Goal: Task Accomplishment & Management: Complete application form

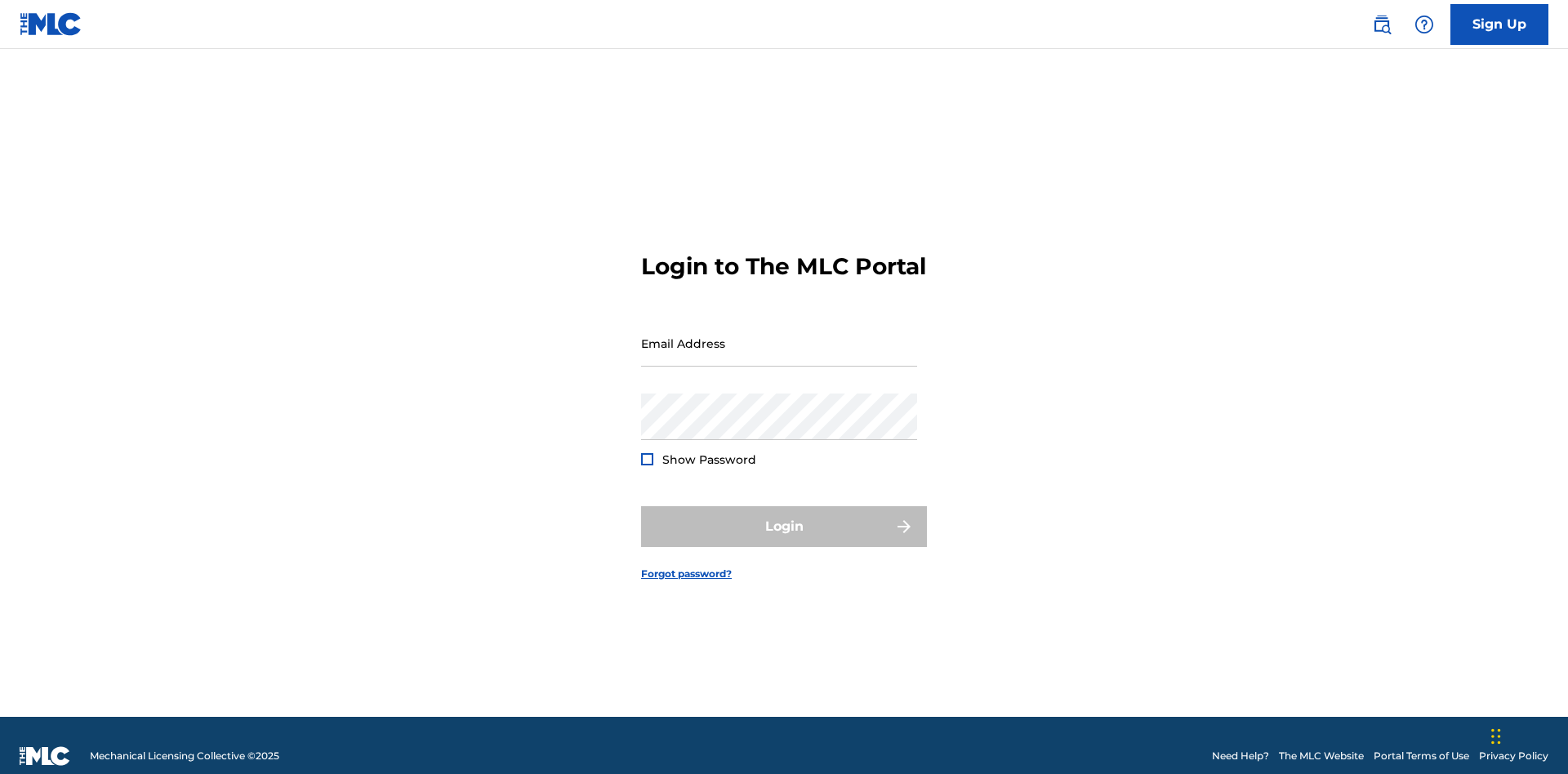
scroll to position [21, 0]
click at [779, 336] on input "Email Address" at bounding box center [779, 343] width 276 height 47
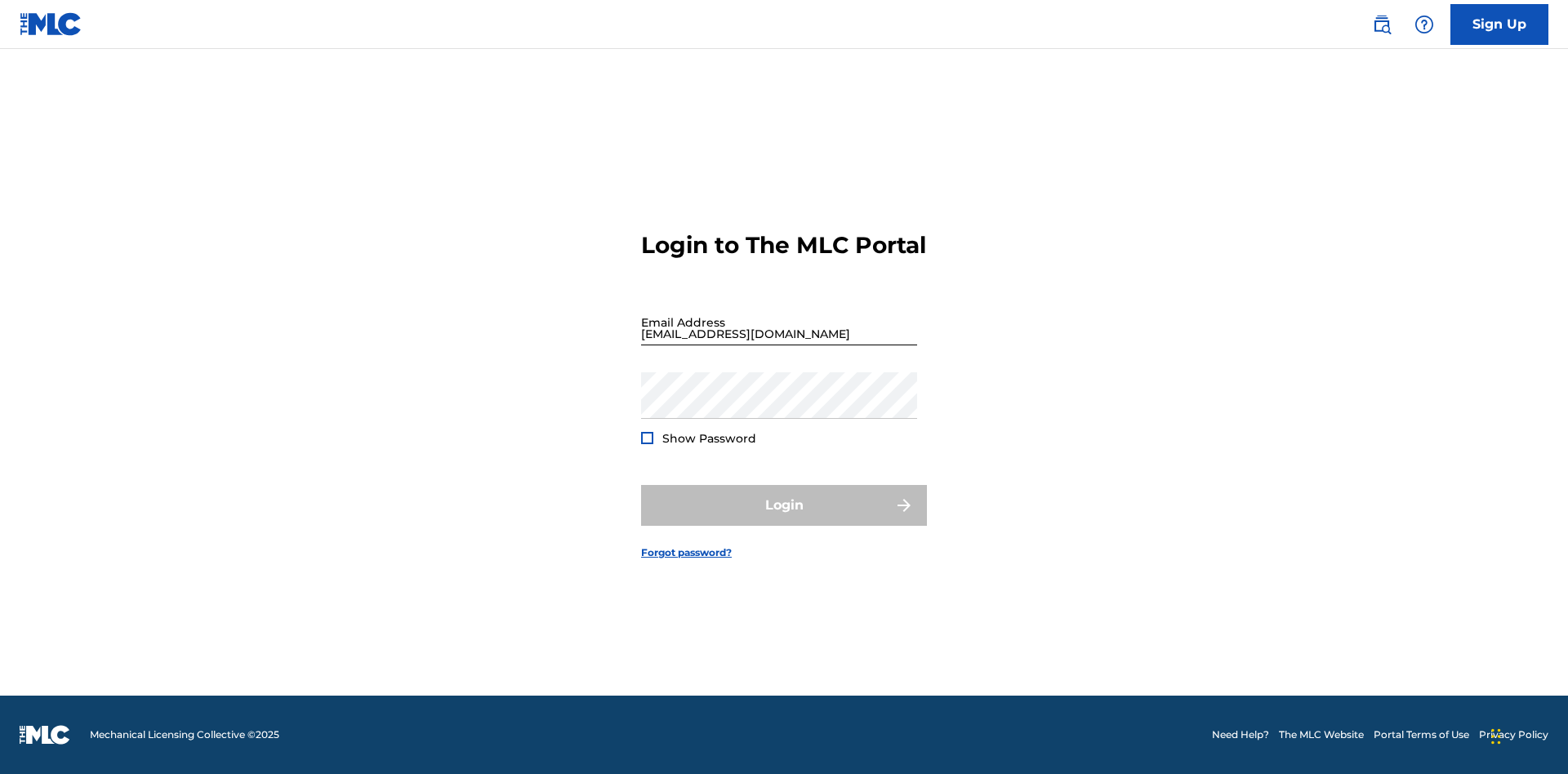
type input "[EMAIL_ADDRESS][DOMAIN_NAME]"
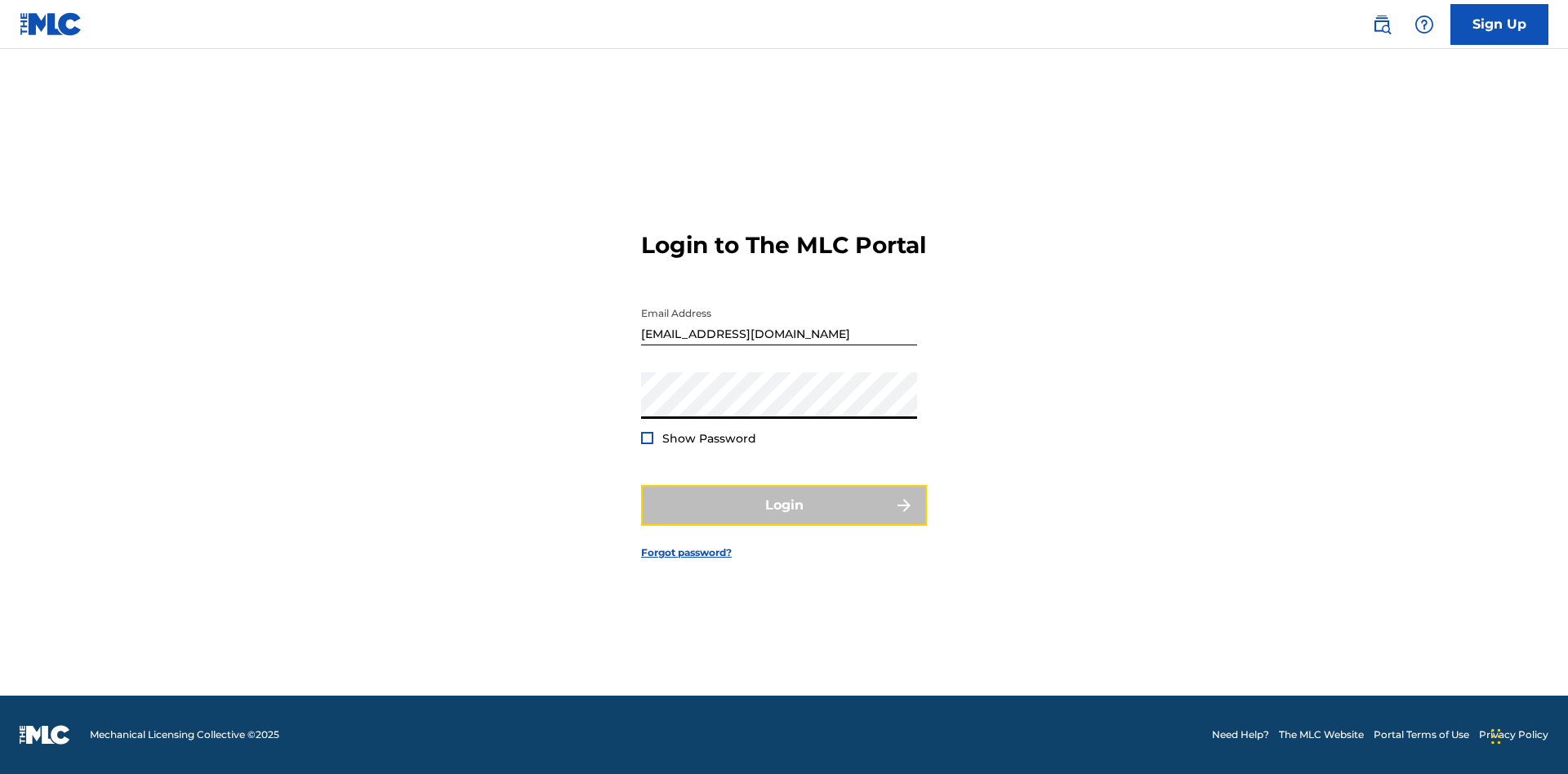
click at [784, 519] on button "Login" at bounding box center [784, 505] width 286 height 41
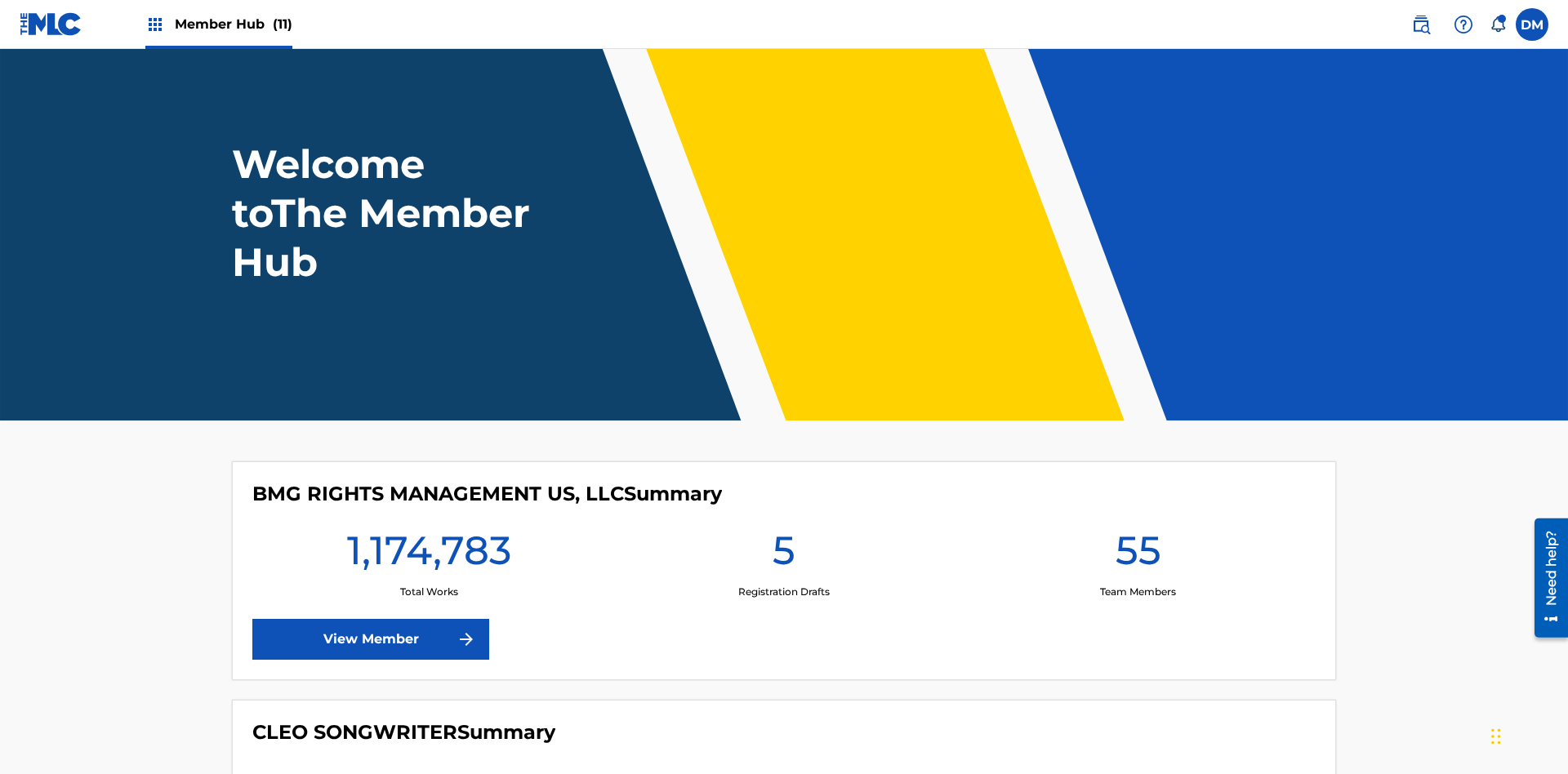
click at [233, 24] on span "Member Hub (11)" at bounding box center [234, 24] width 118 height 19
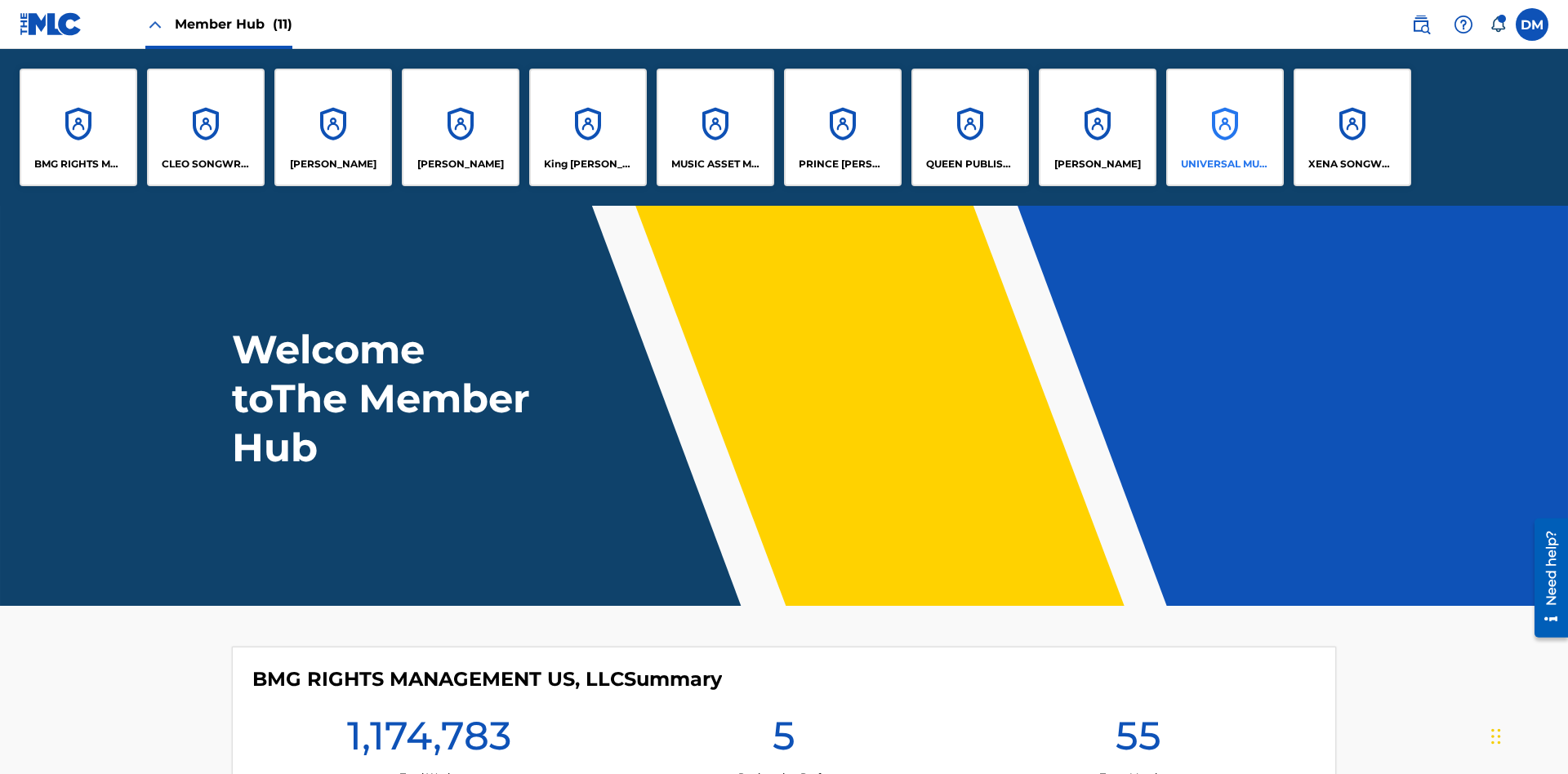
click at [1224, 164] on p "UNIVERSAL MUSIC PUB GROUP" at bounding box center [1225, 163] width 89 height 14
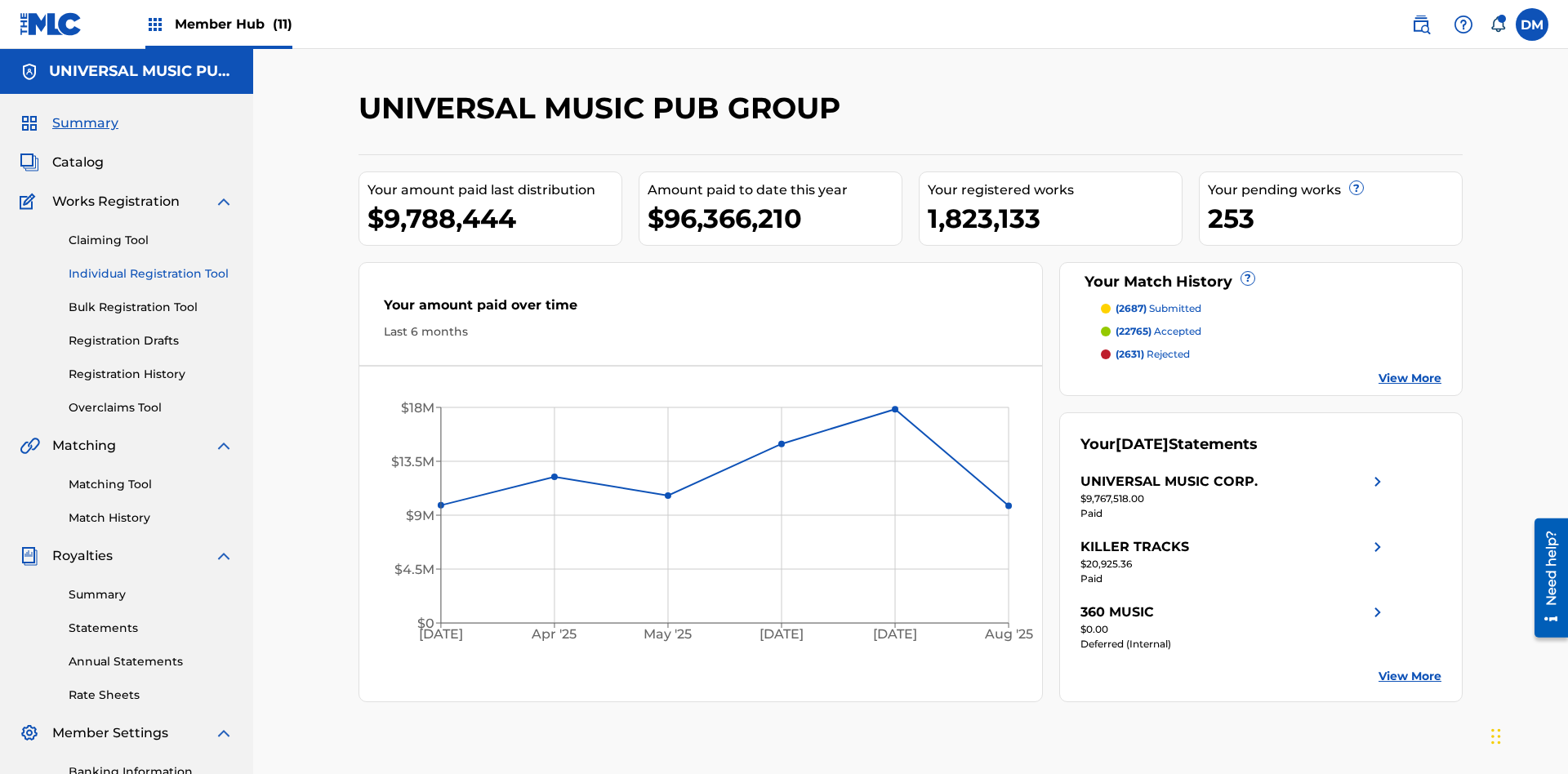
click at [151, 266] on link "Individual Registration Tool" at bounding box center [151, 274] width 165 height 17
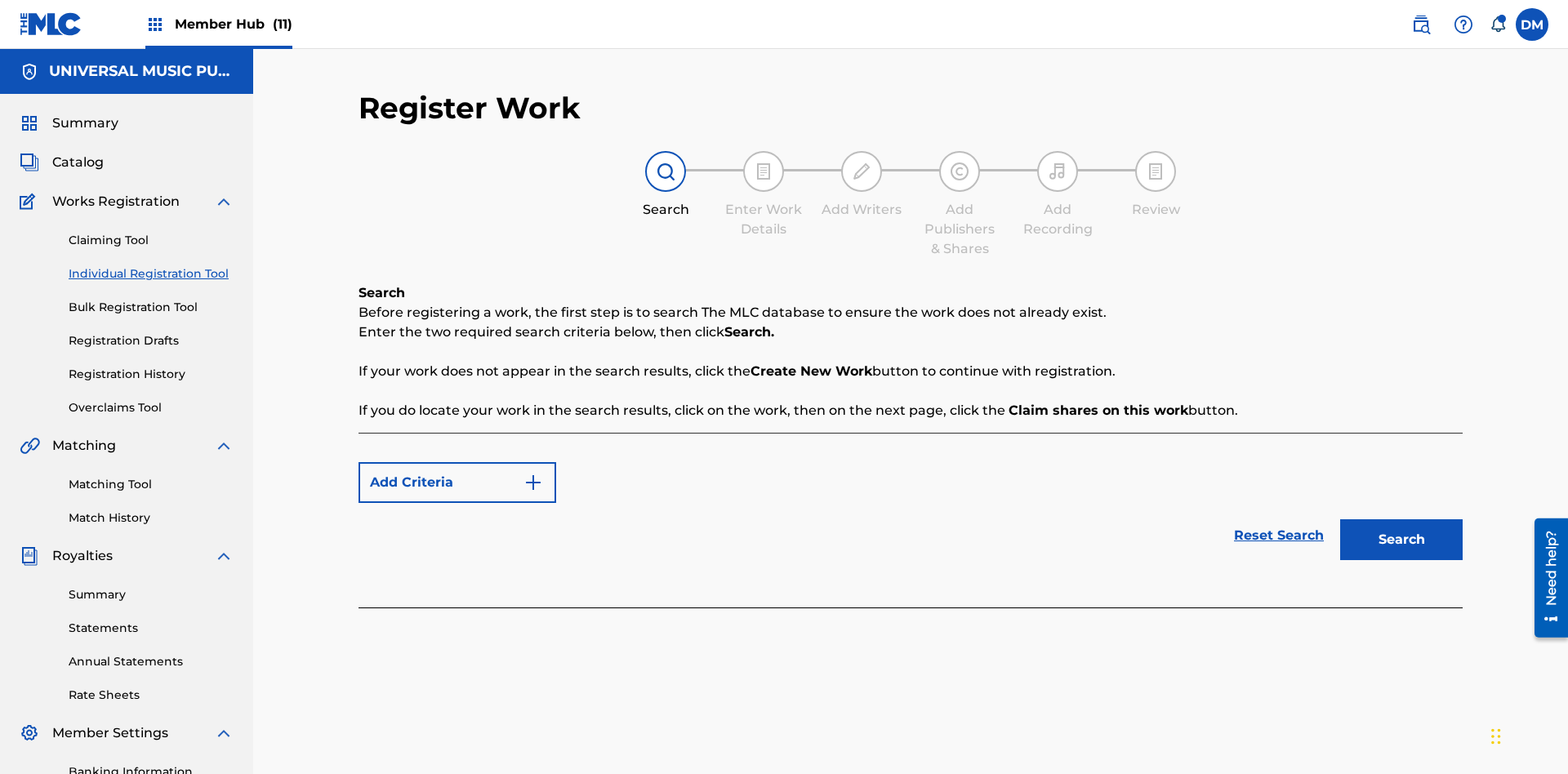
scroll to position [239, 0]
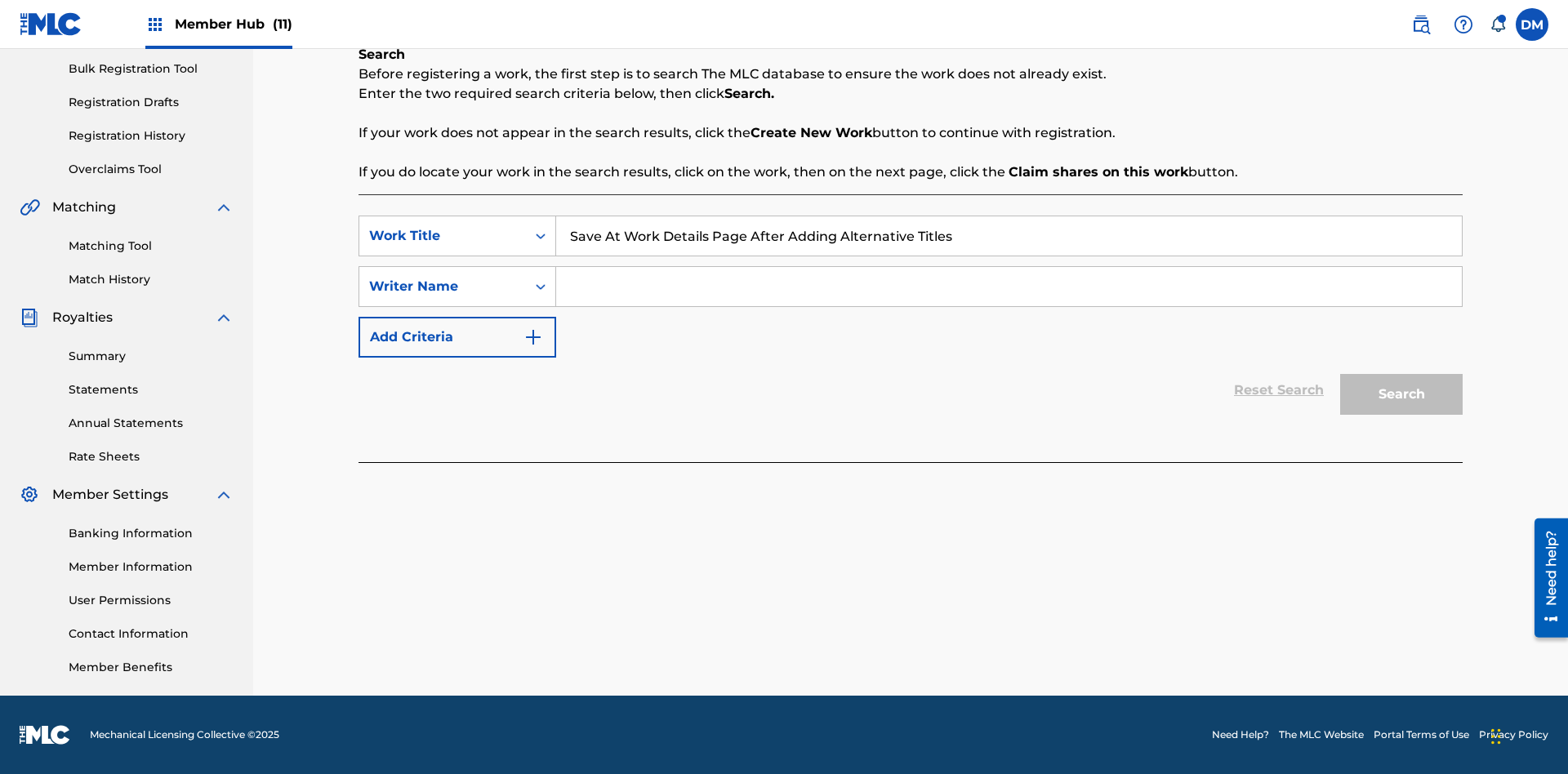
type input "Save At Work Details Page After Adding Alternative Titles"
click at [1009, 287] on input "Search Form" at bounding box center [1009, 287] width 905 height 39
type input "QWERTYUIOP"
click at [1401, 394] on button "Search" at bounding box center [1401, 394] width 123 height 41
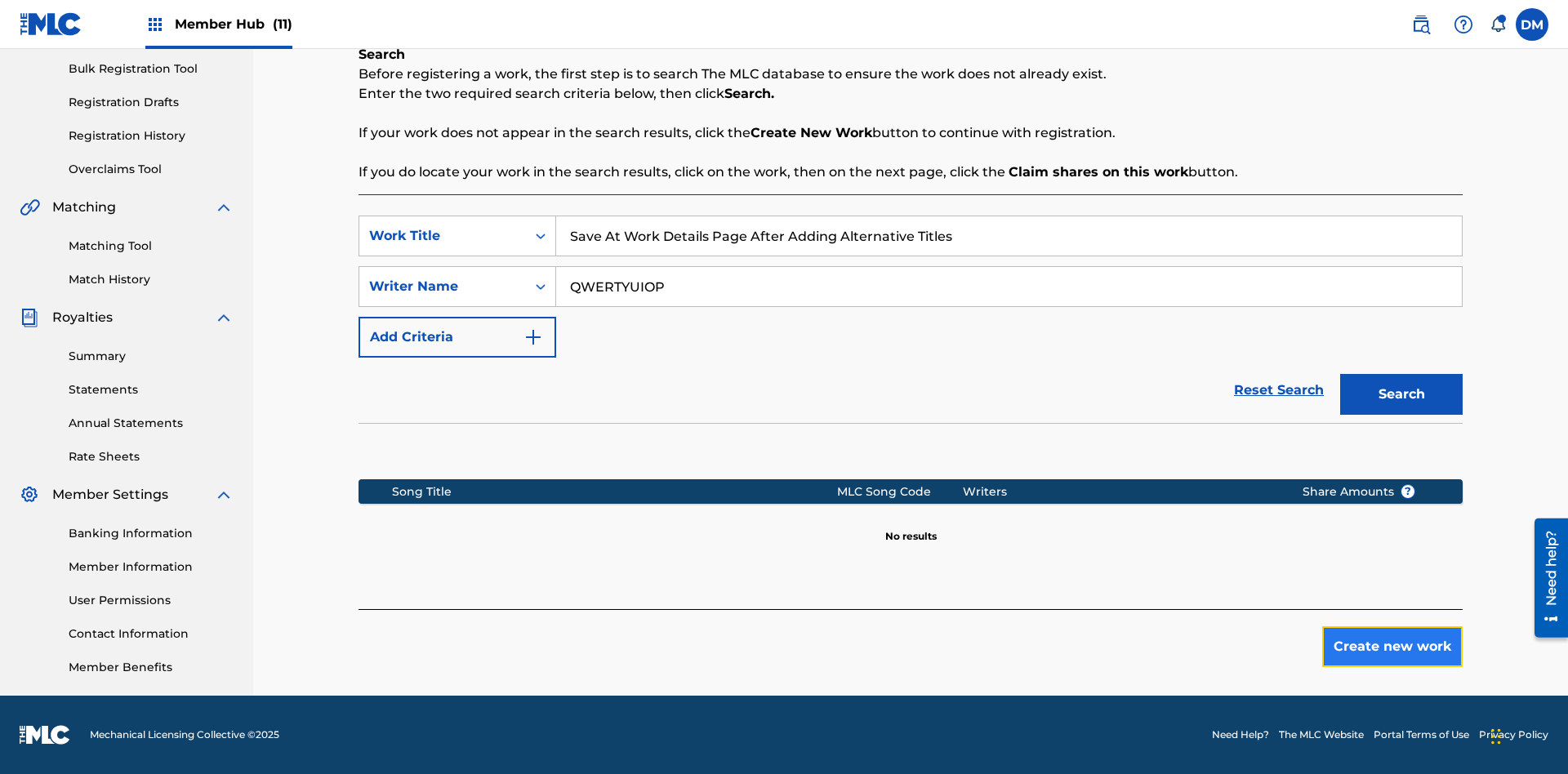
click at [1393, 646] on button "Create new work" at bounding box center [1393, 646] width 140 height 41
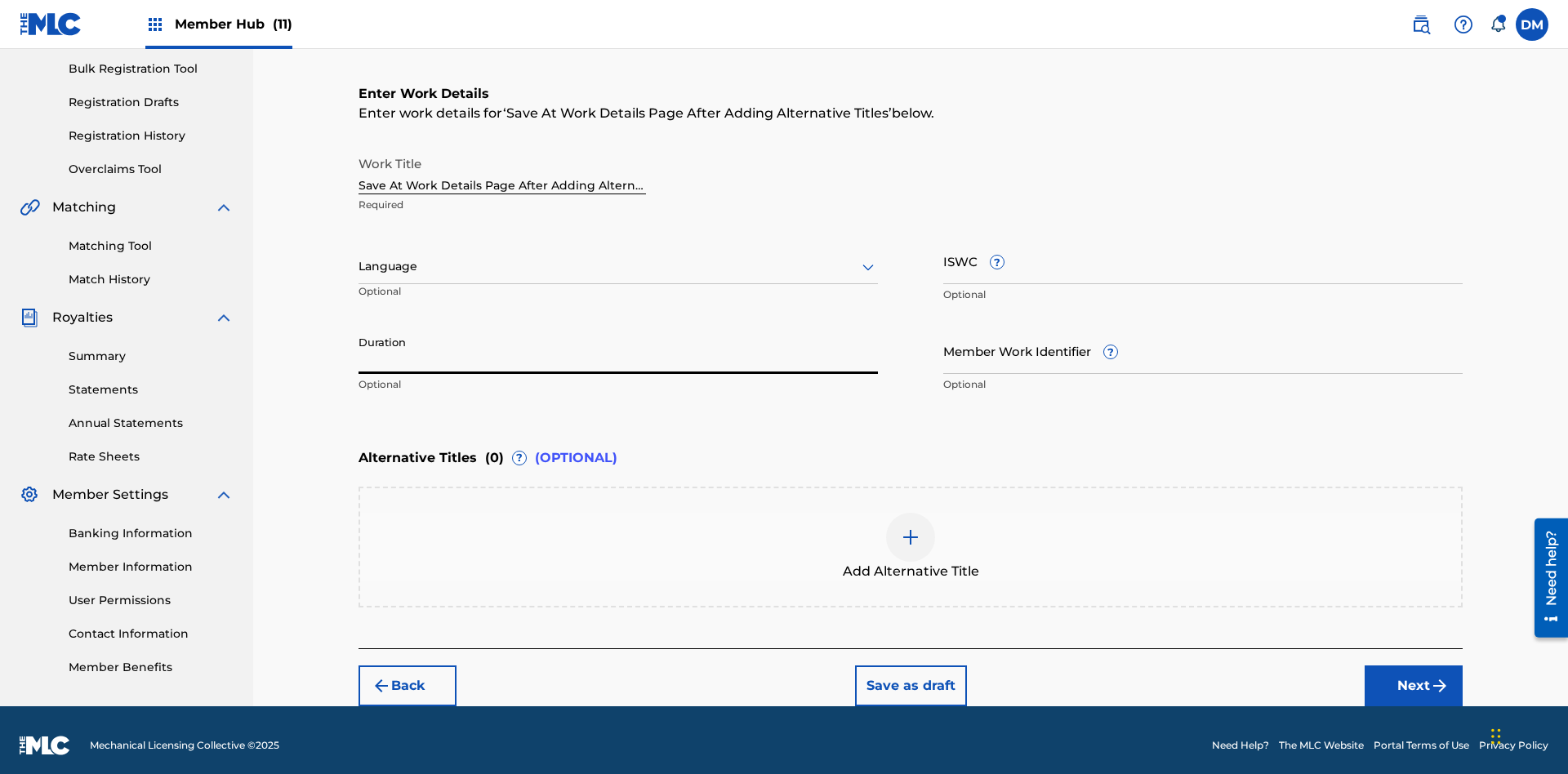
scroll to position [249, 0]
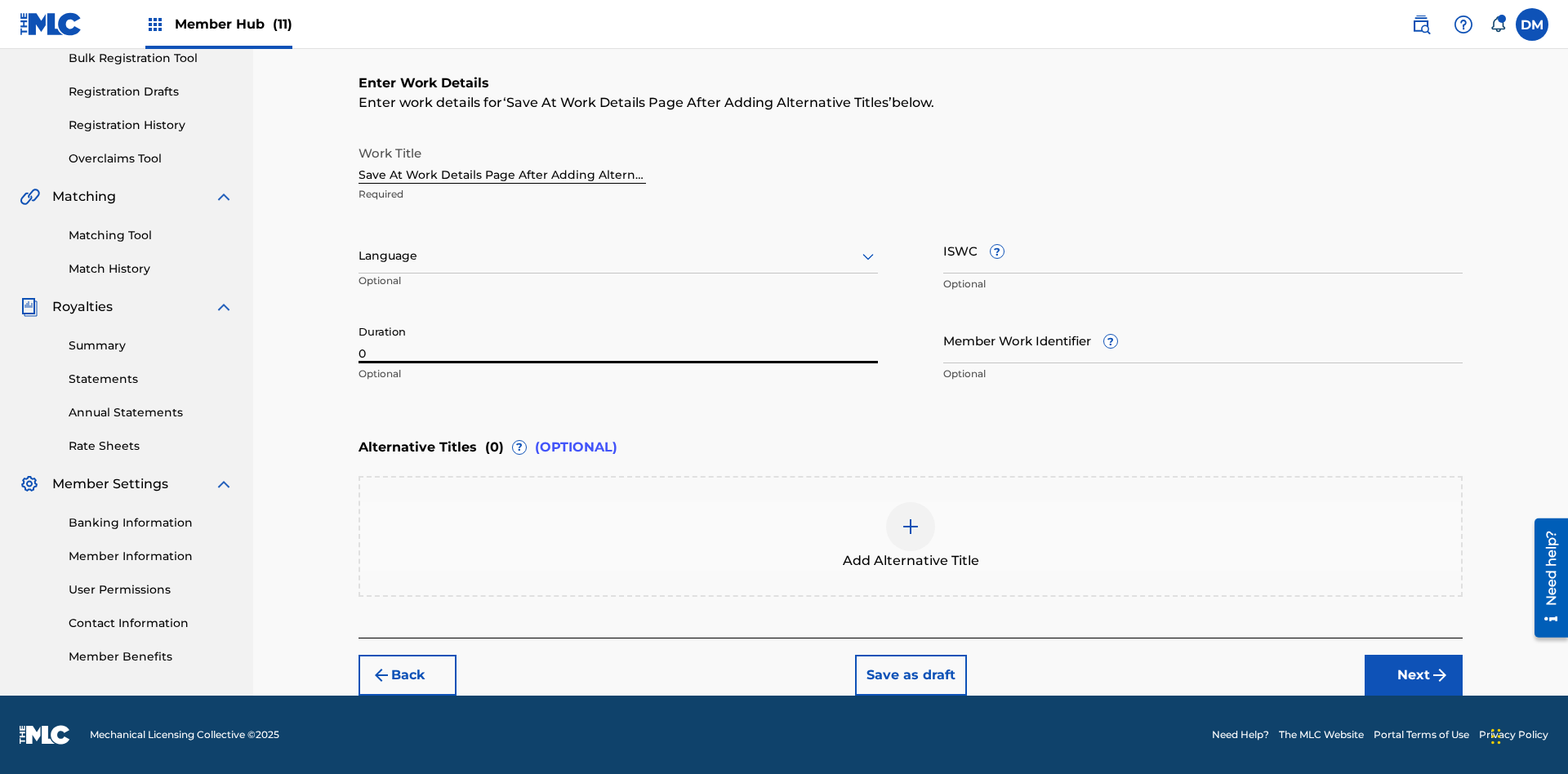
click at [619, 340] on input "0" at bounding box center [619, 339] width 520 height 47
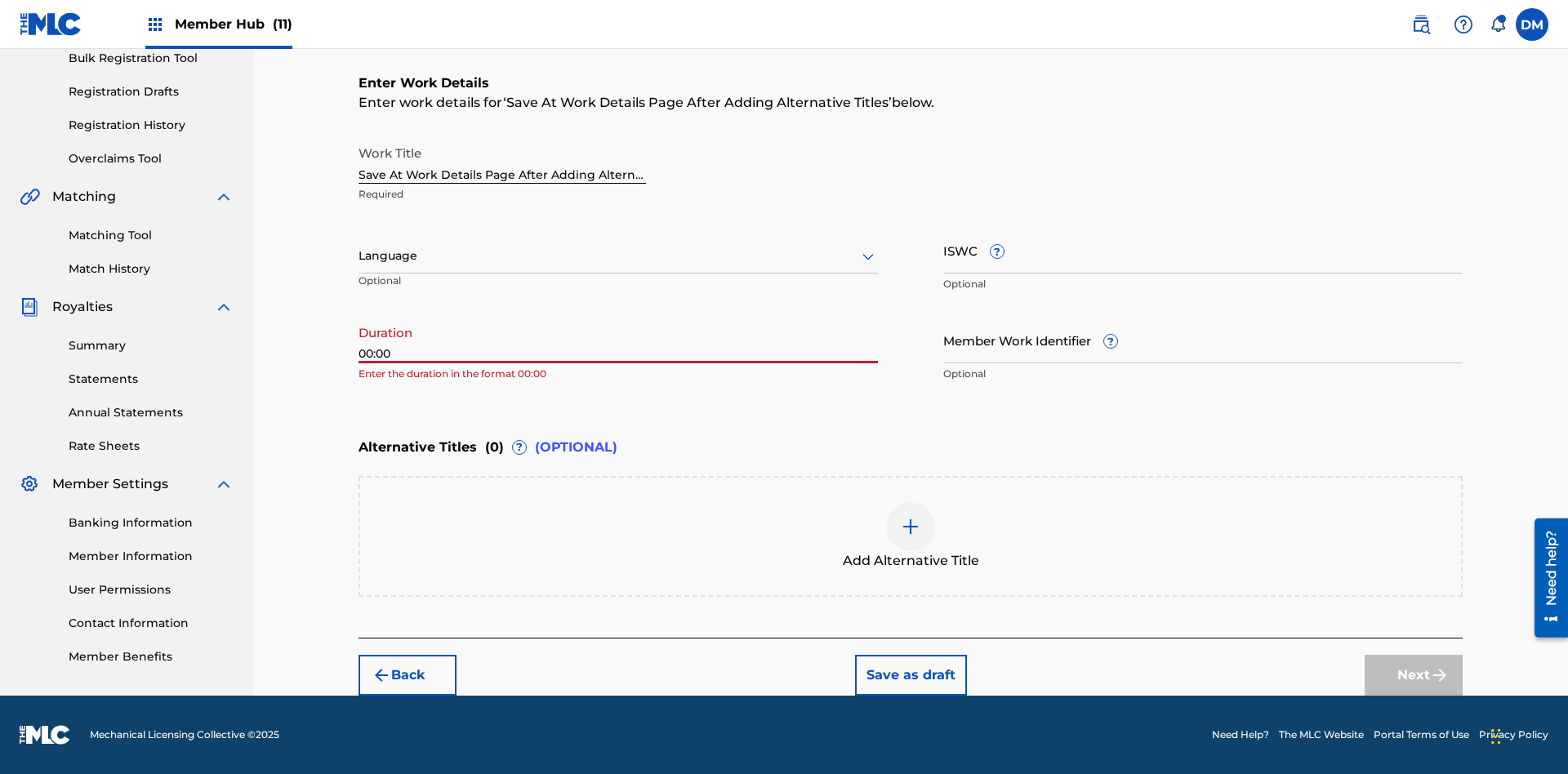
type input "00:00"
click at [868, 256] on icon at bounding box center [867, 255] width 19 height 19
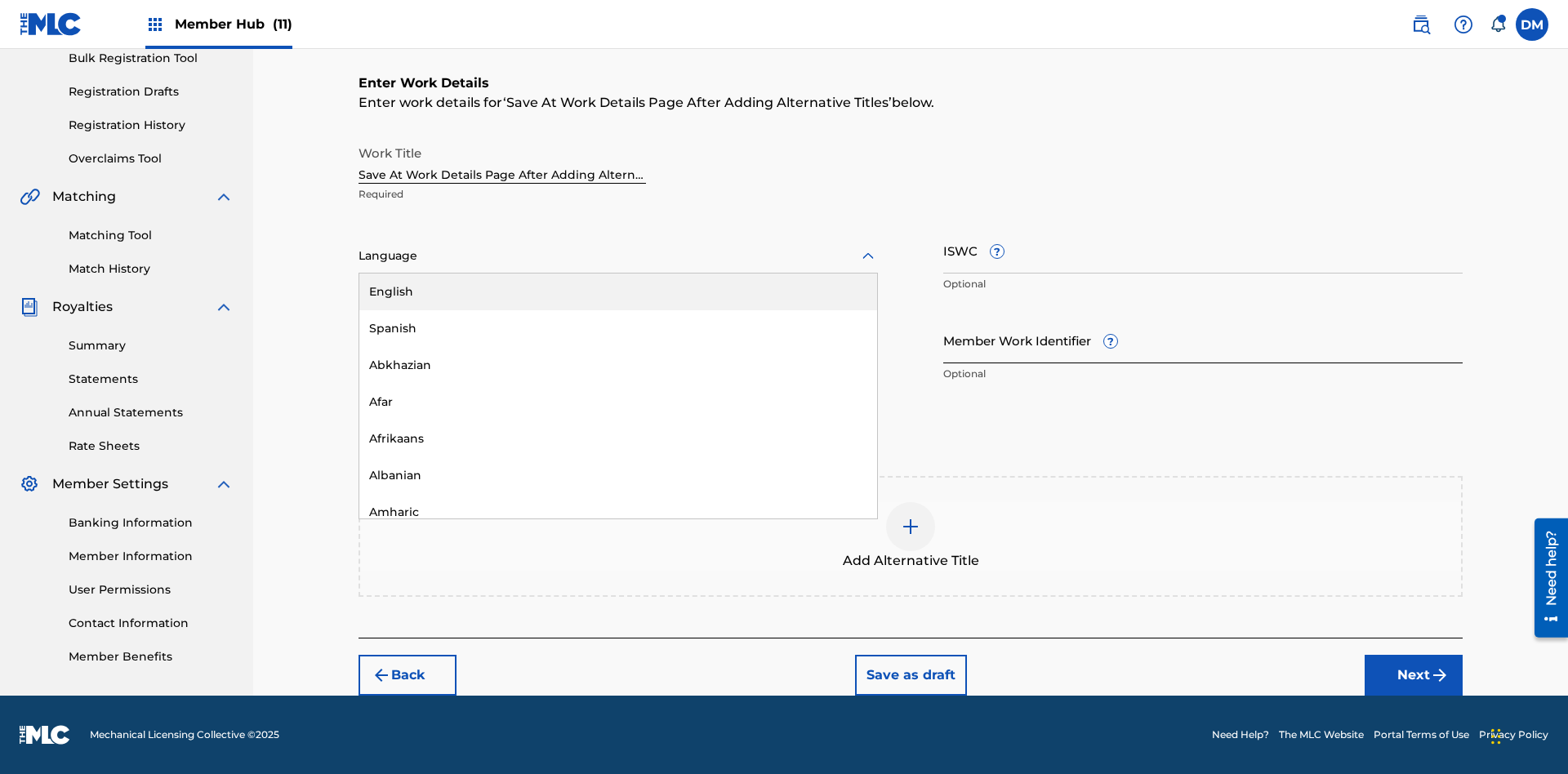
click at [619, 402] on div "Afar" at bounding box center [619, 402] width 518 height 36
click at [1203, 340] on input "Member Work Identifier ?" at bounding box center [1203, 339] width 520 height 47
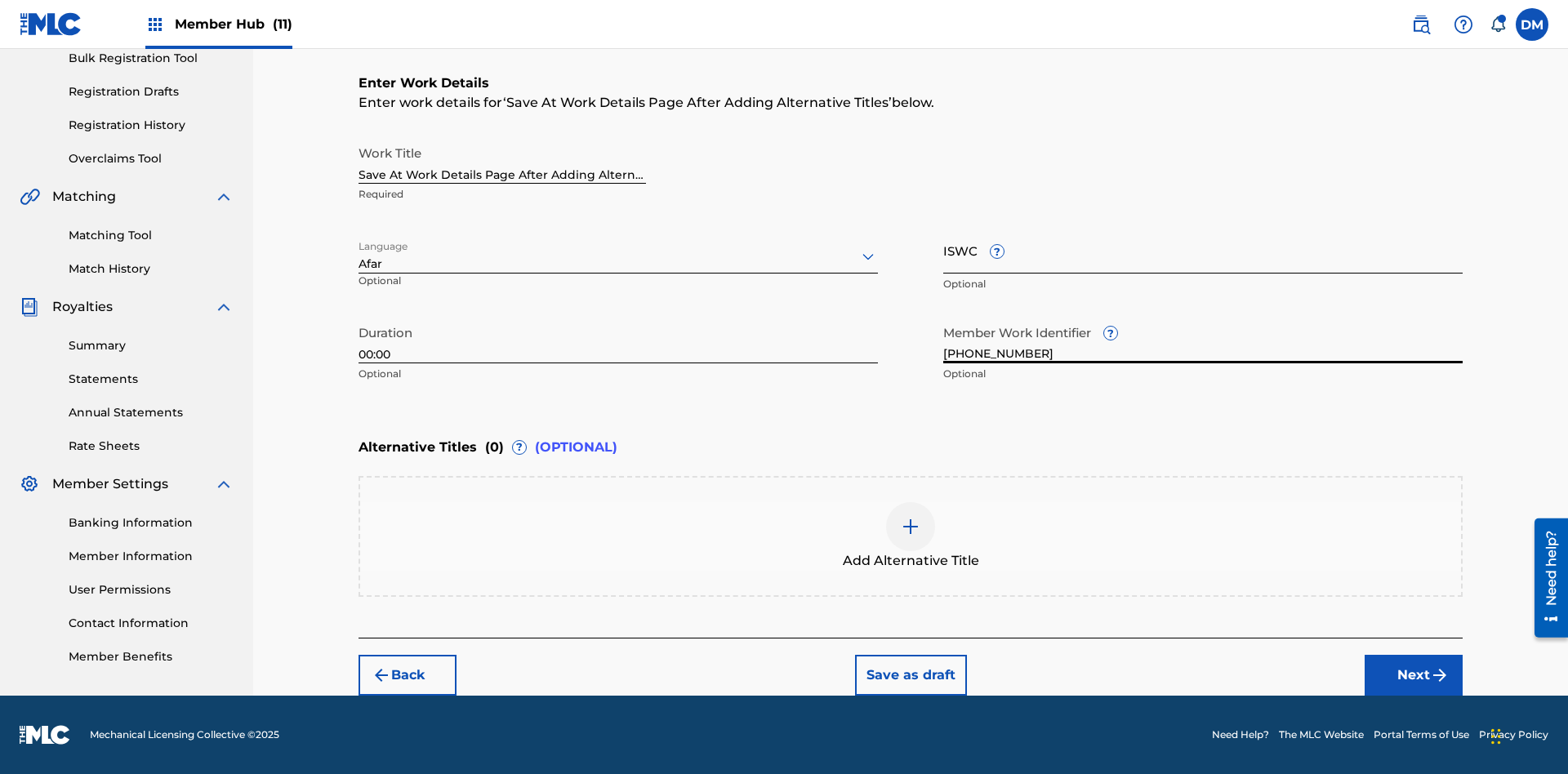
type input "[PHONE_NUMBER]"
click at [1203, 250] on input "ISWC ?" at bounding box center [1203, 250] width 520 height 47
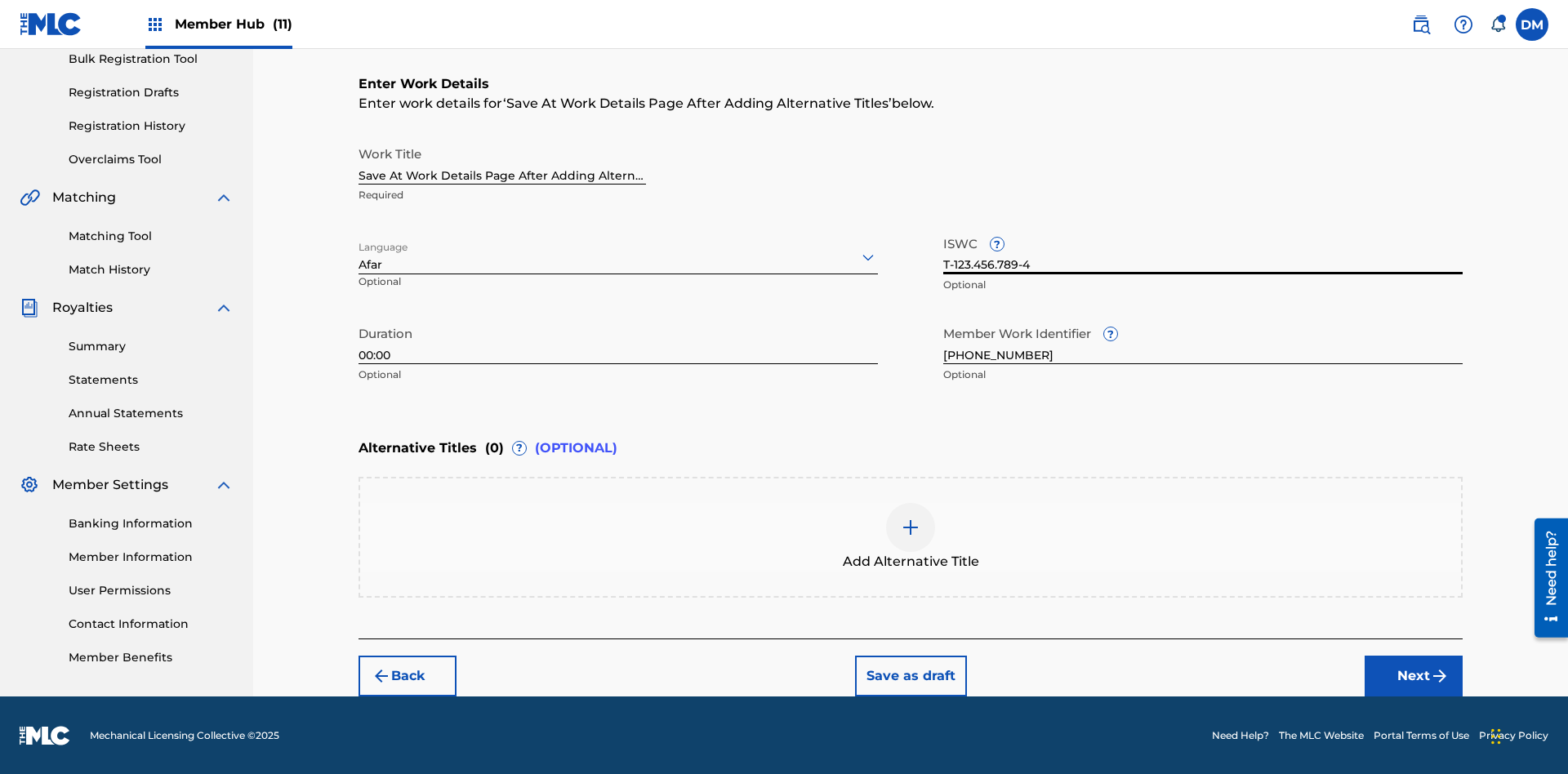
type input "T-123.456.789-4"
click at [911, 535] on img at bounding box center [911, 527] width 19 height 19
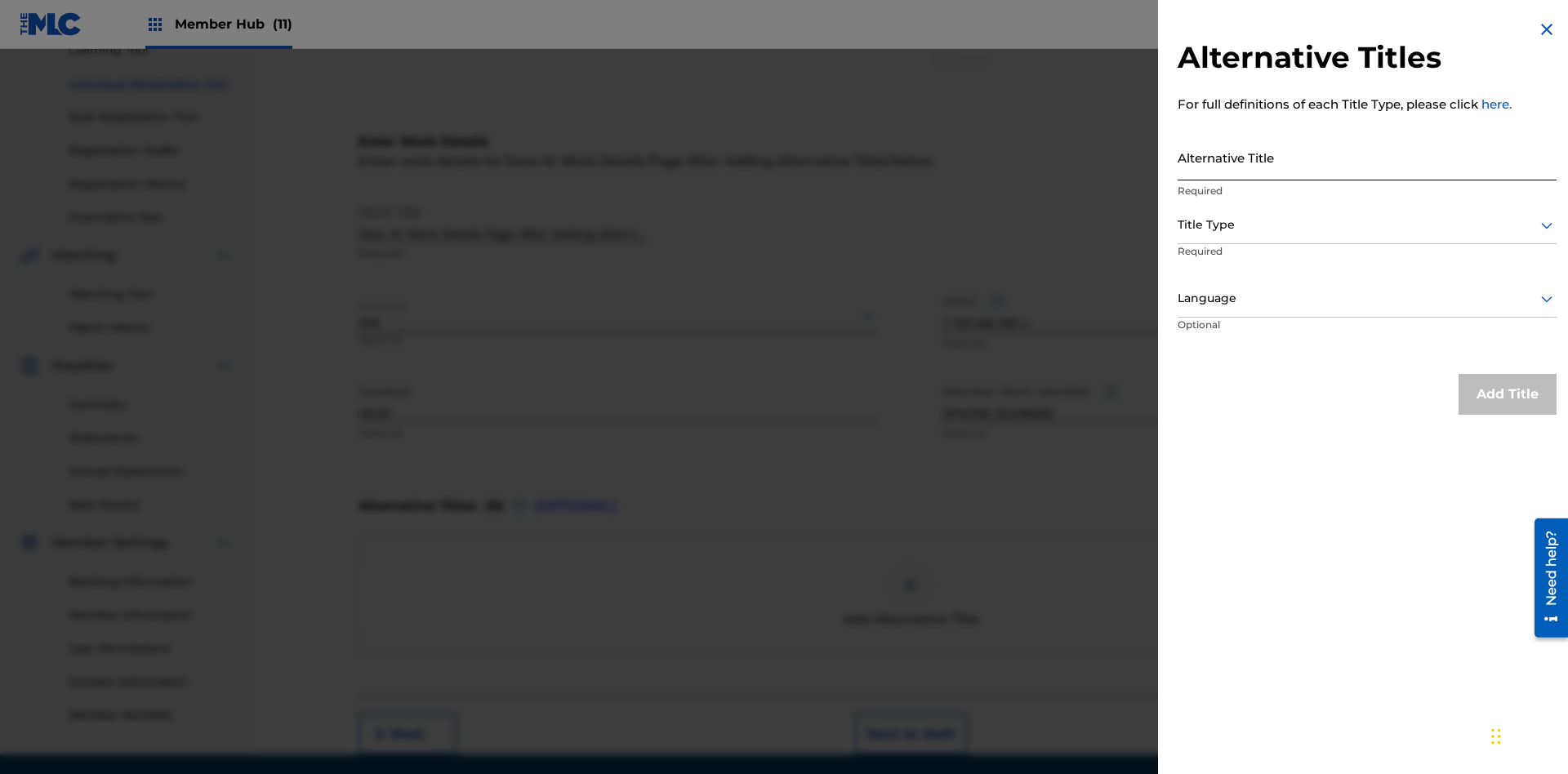
click at [1367, 156] on input "Alternative Title" at bounding box center [1367, 156] width 379 height 47
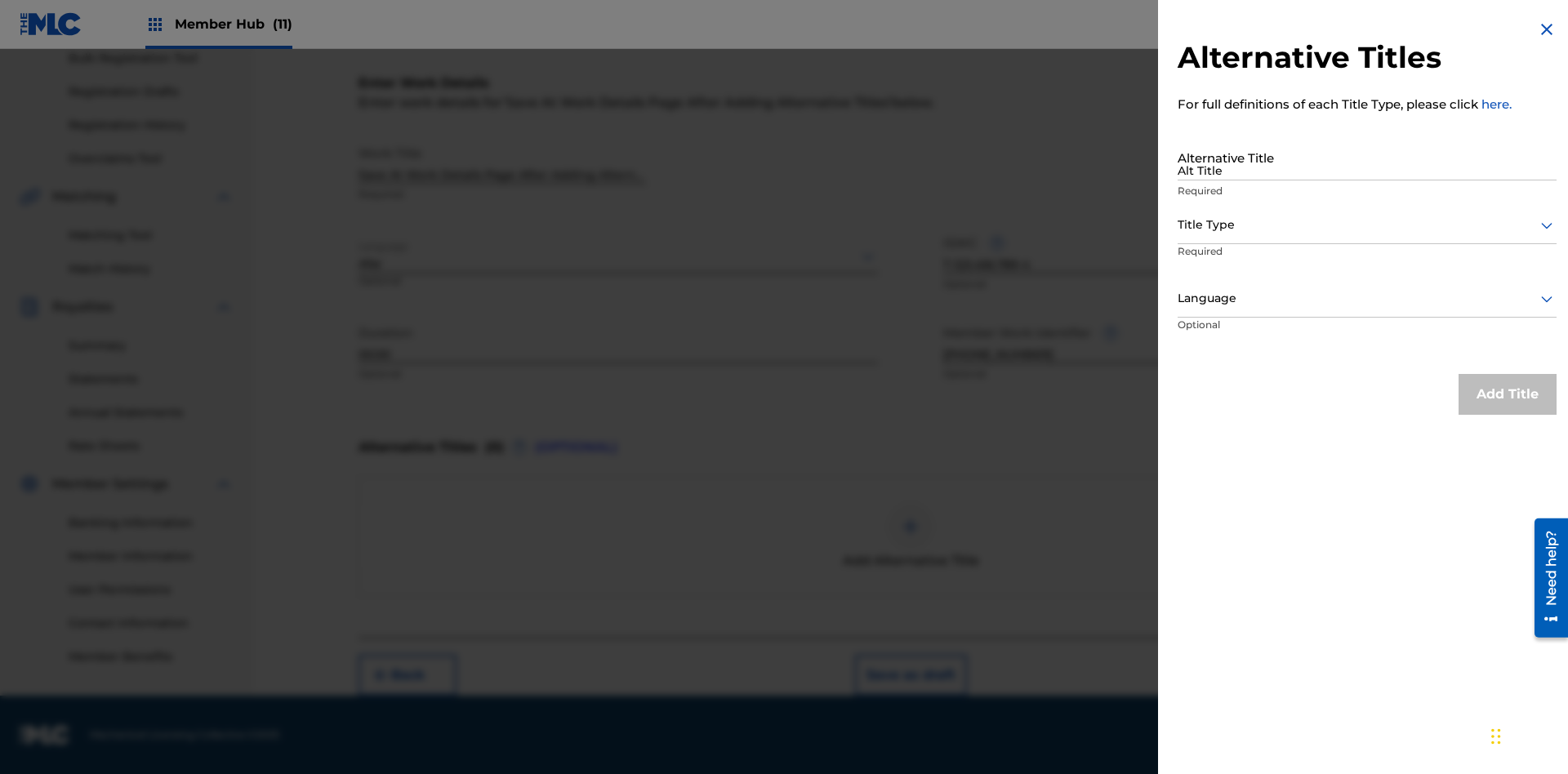
type input "Alt Title"
click at [1367, 224] on div at bounding box center [1367, 225] width 379 height 20
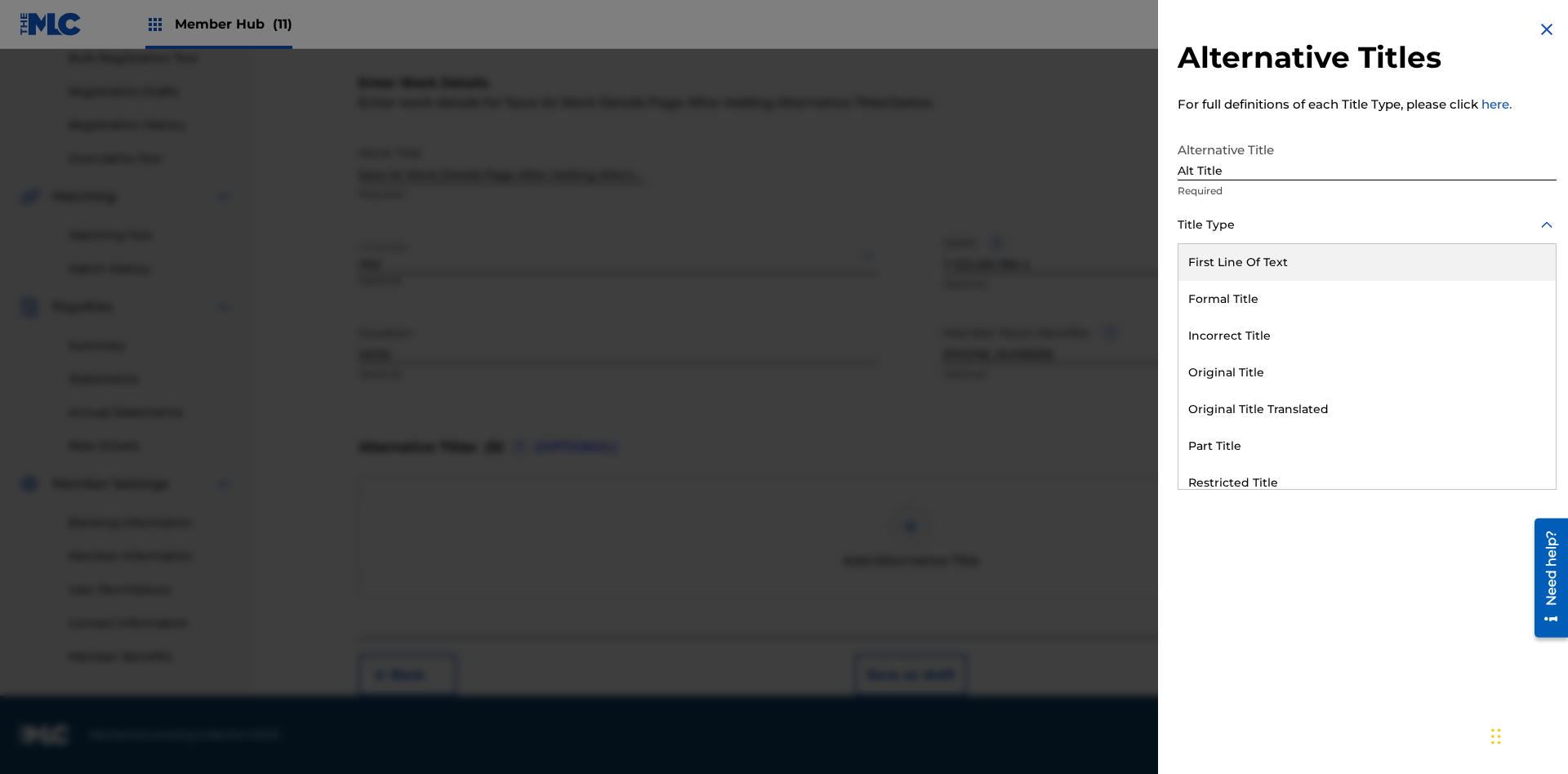
click at [1367, 372] on div "Original Title" at bounding box center [1367, 372] width 377 height 36
click at [1367, 298] on div at bounding box center [1367, 299] width 379 height 20
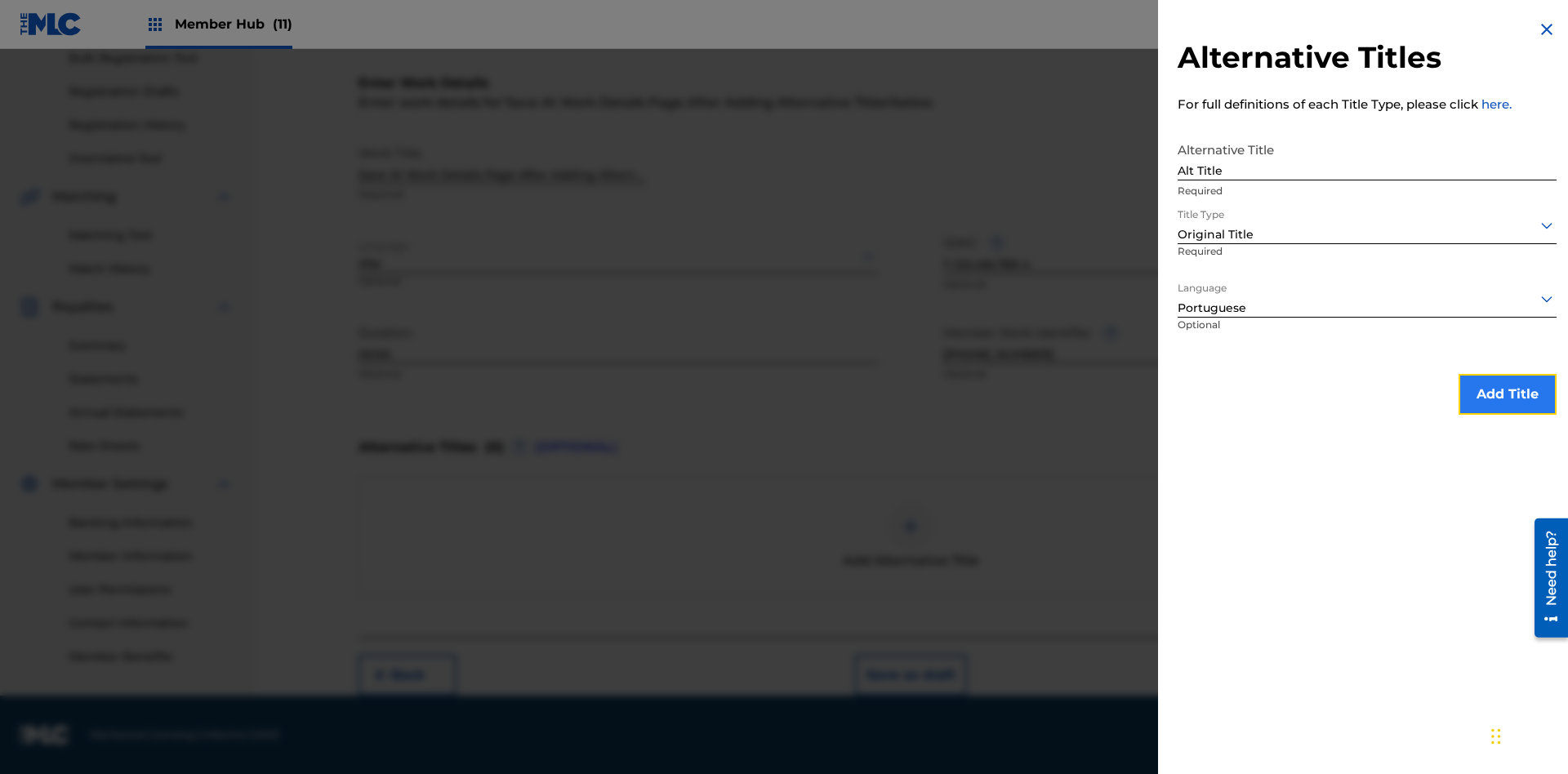
click at [1508, 393] on button "Add Title" at bounding box center [1508, 394] width 98 height 41
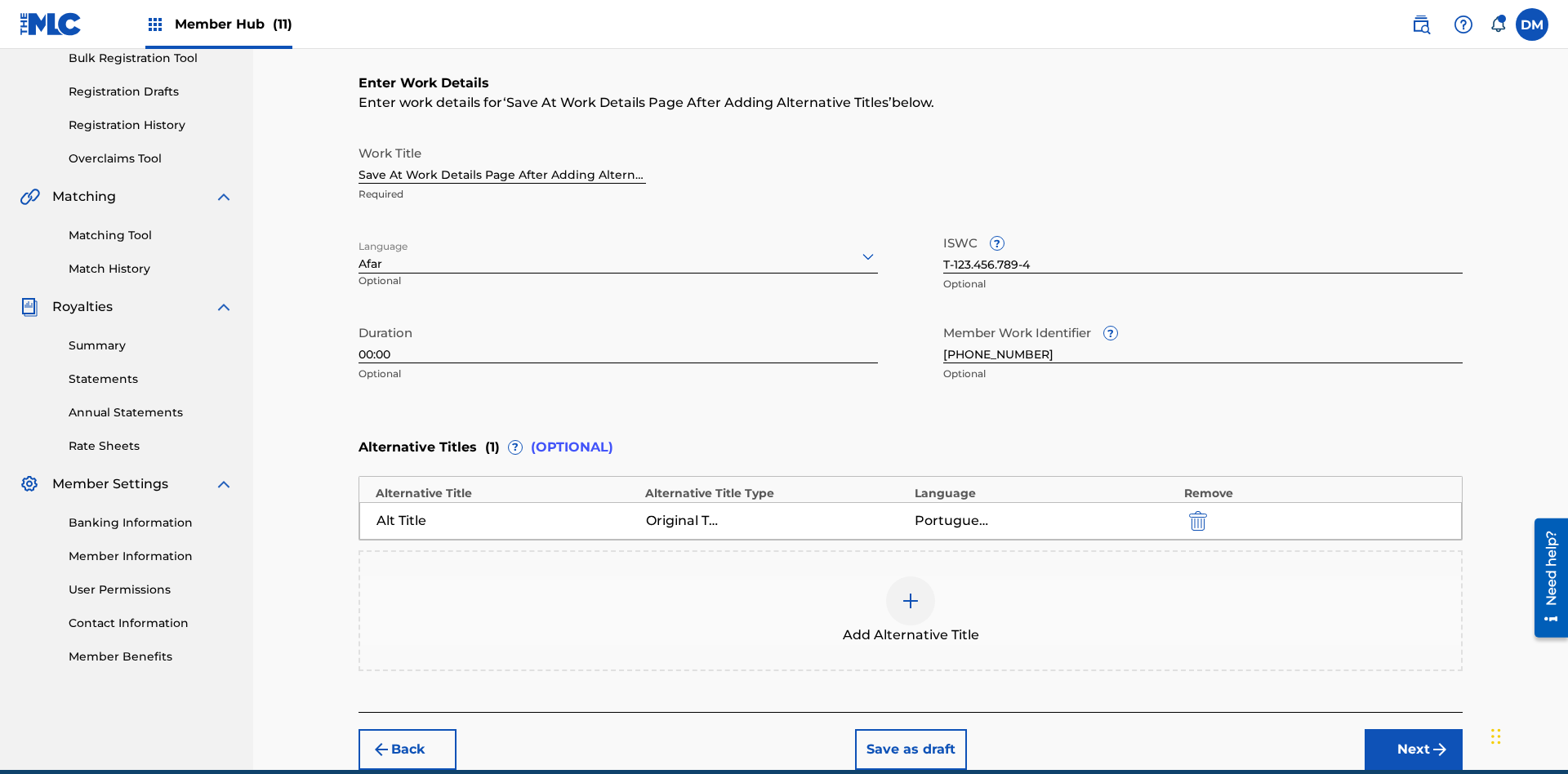
scroll to position [323, 0]
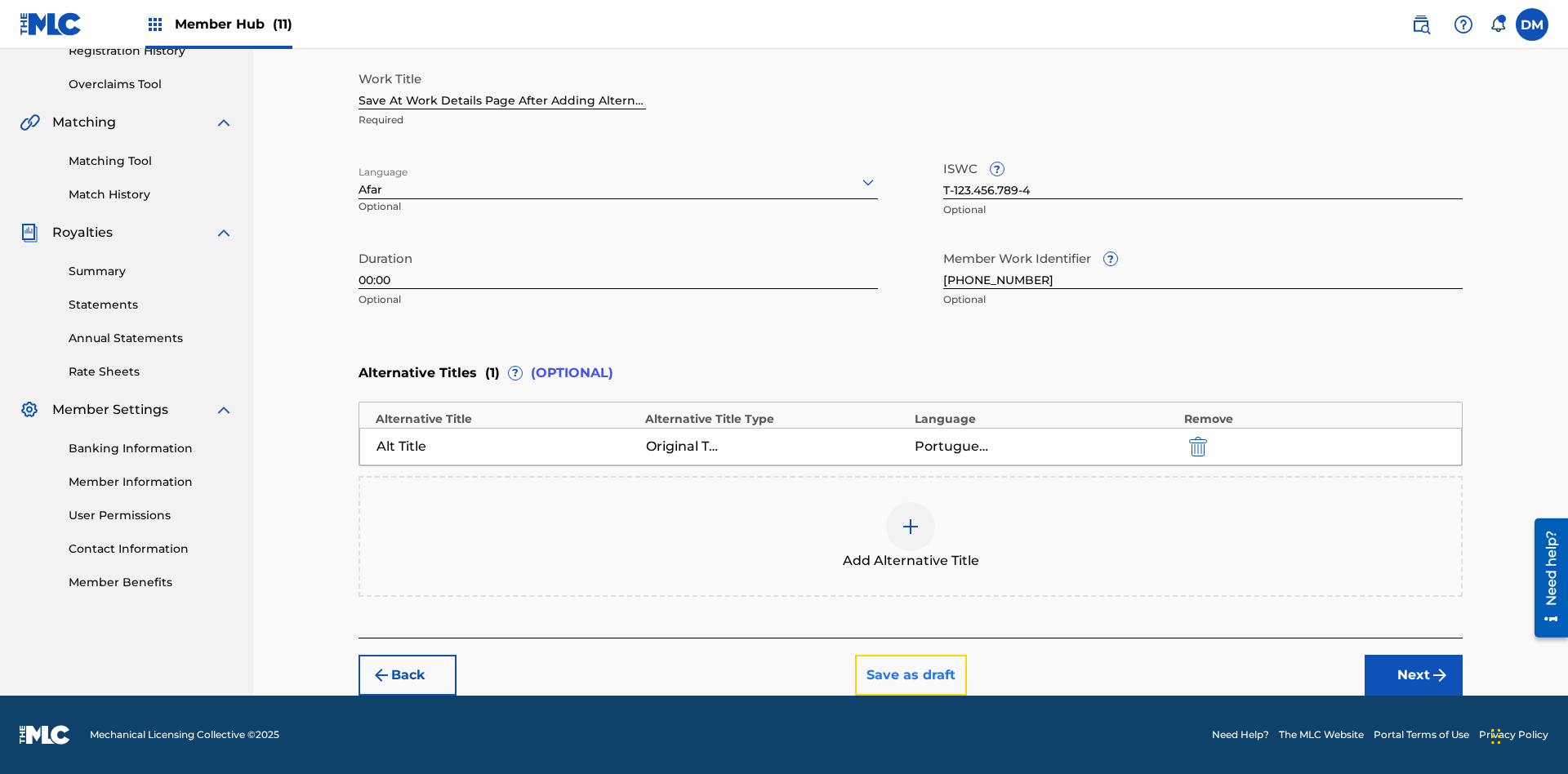
click at [910, 675] on button "Save as draft" at bounding box center [911, 675] width 112 height 41
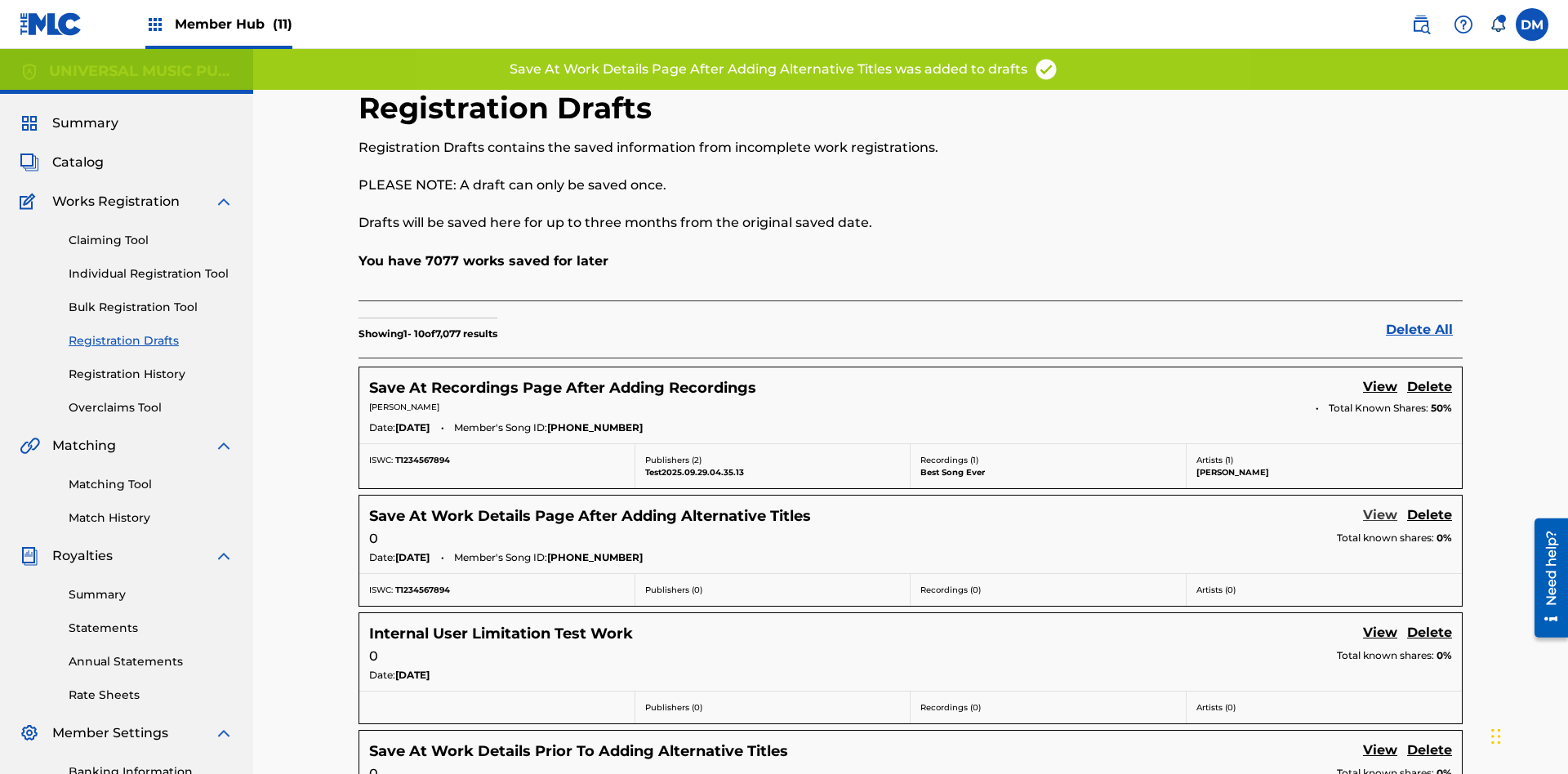
click at [1380, 505] on link "View" at bounding box center [1380, 516] width 35 height 22
